Goal: Information Seeking & Learning: Learn about a topic

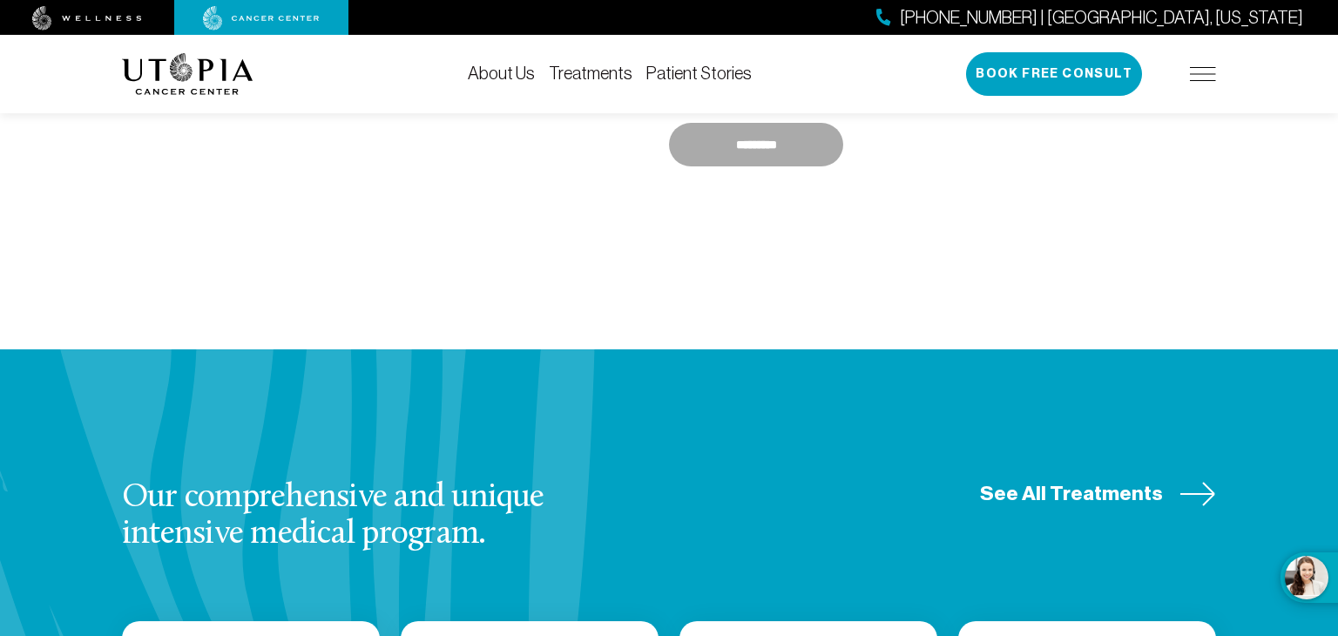
scroll to position [2048, 0]
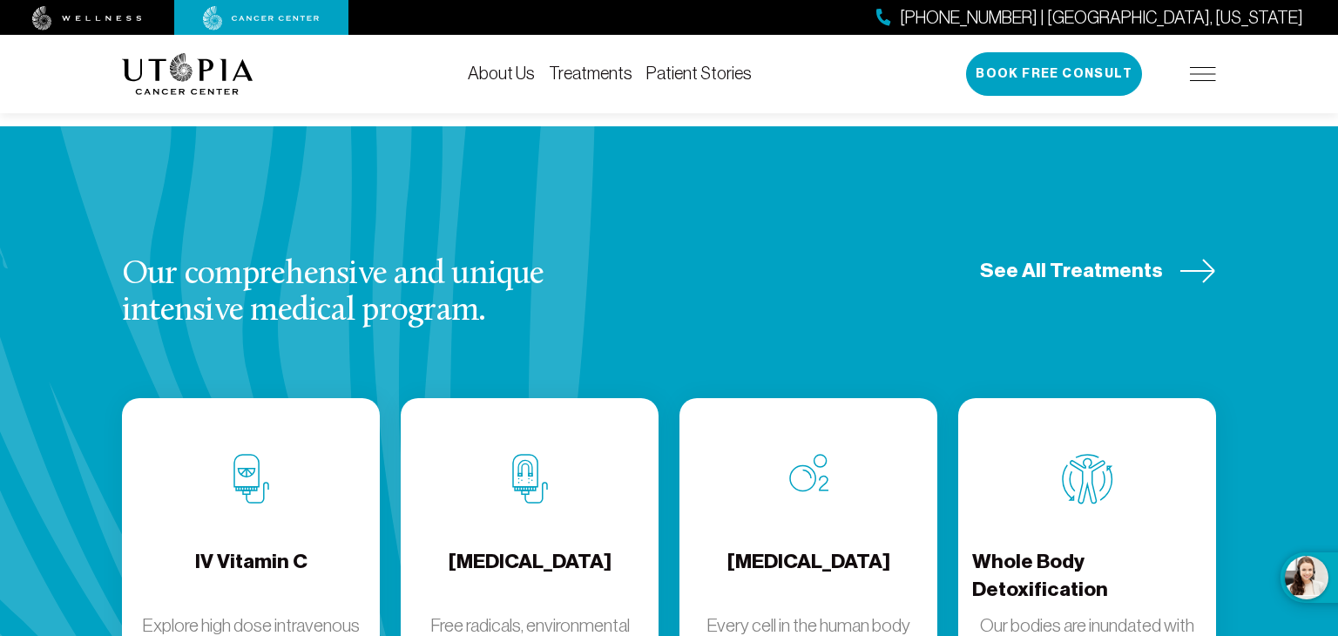
click at [425, 257] on h3 "Our comprehensive and unique intensive medical program." at bounding box center [379, 293] width 514 height 73
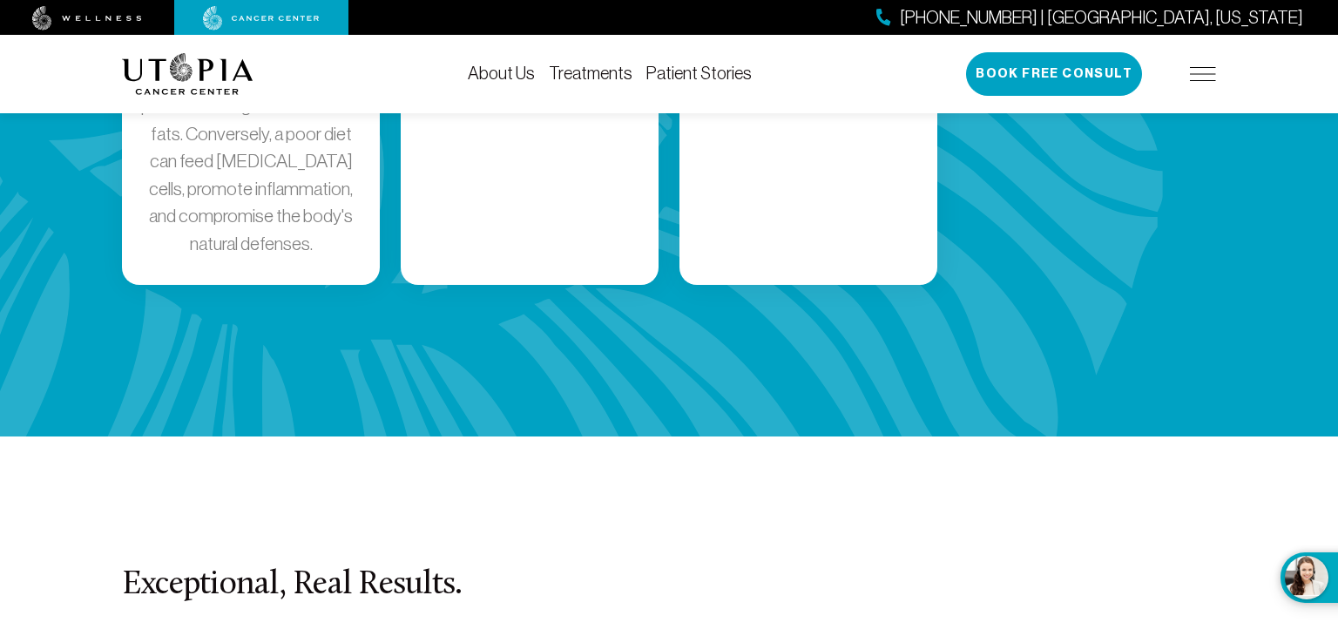
scroll to position [3719, 0]
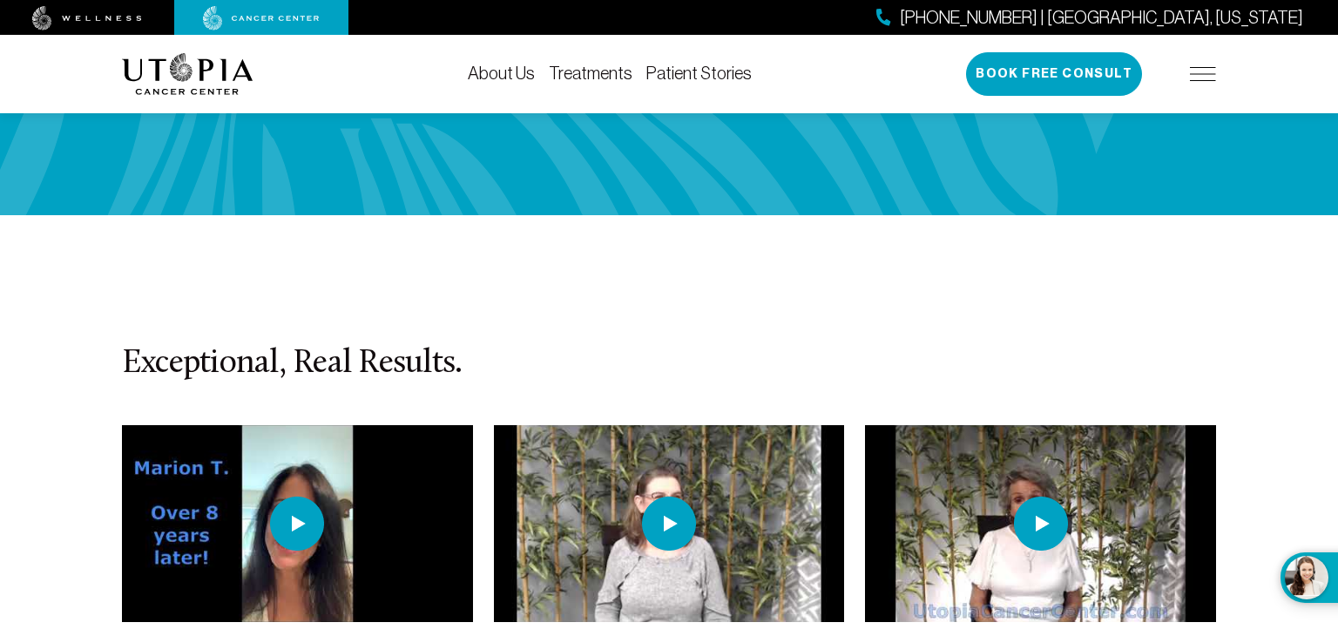
click at [308, 497] on img at bounding box center [297, 524] width 54 height 54
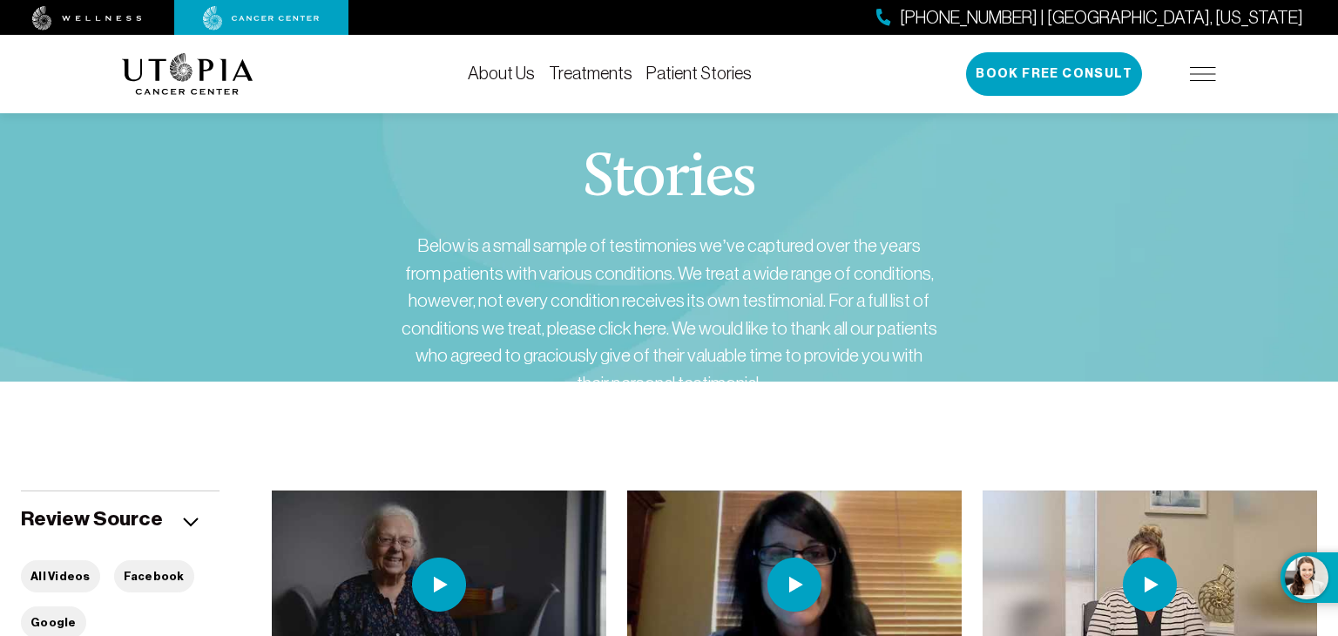
click at [588, 70] on link "Treatments" at bounding box center [591, 73] width 84 height 19
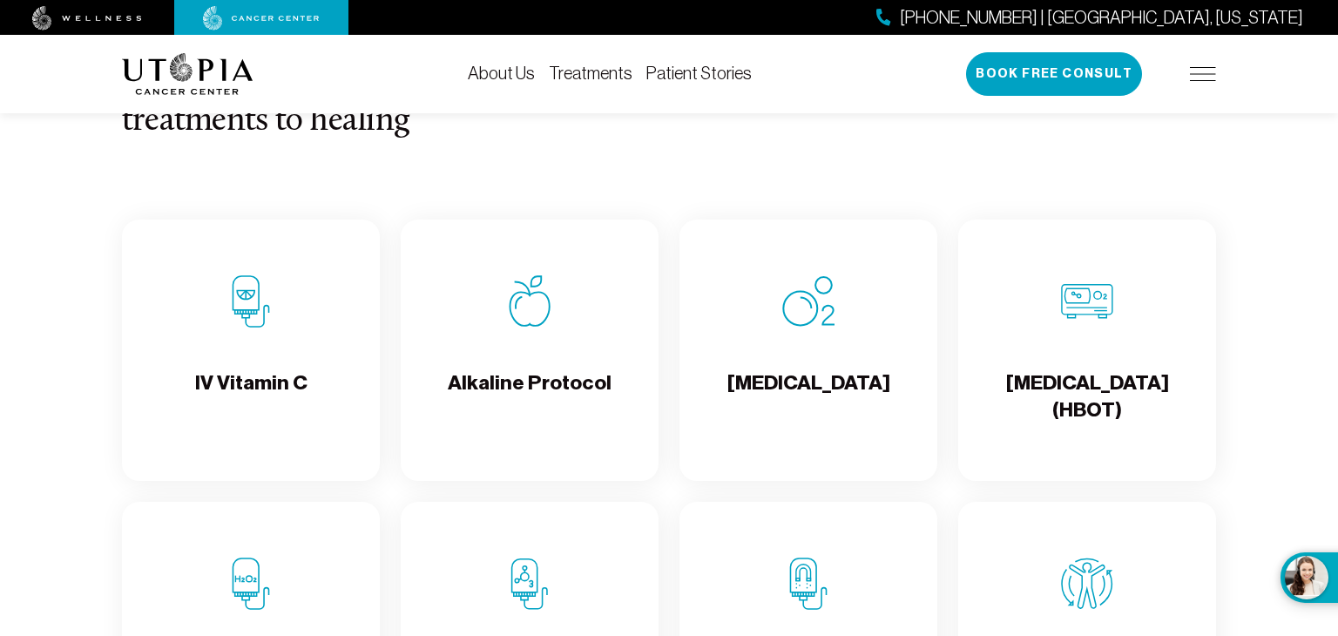
scroll to position [1673, 0]
